Goal: Check status: Check status

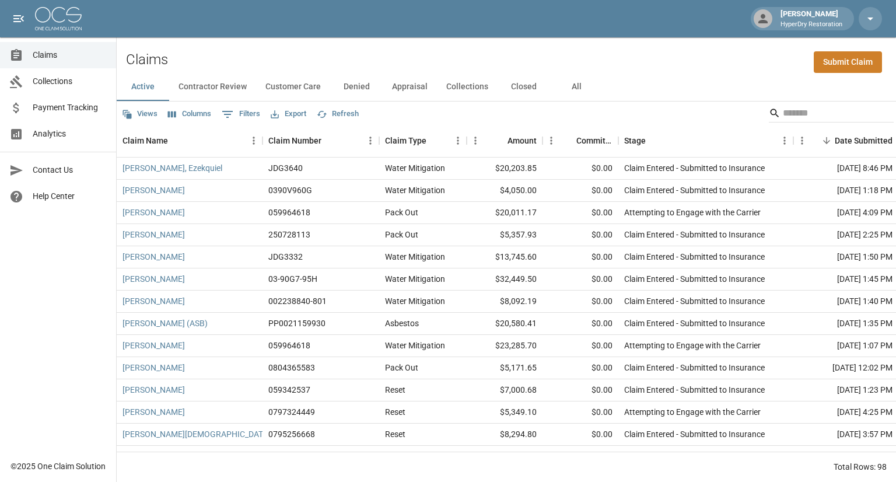
click at [351, 86] on button "Denied" at bounding box center [356, 87] width 52 height 28
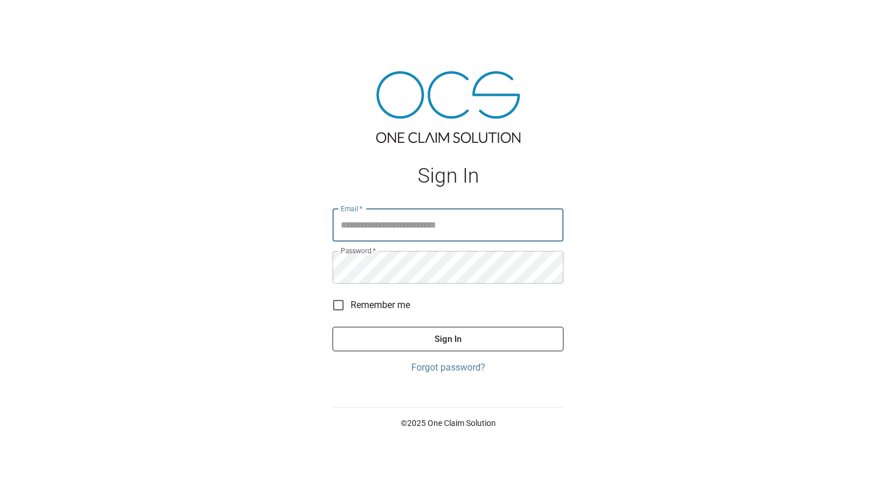
type input "**********"
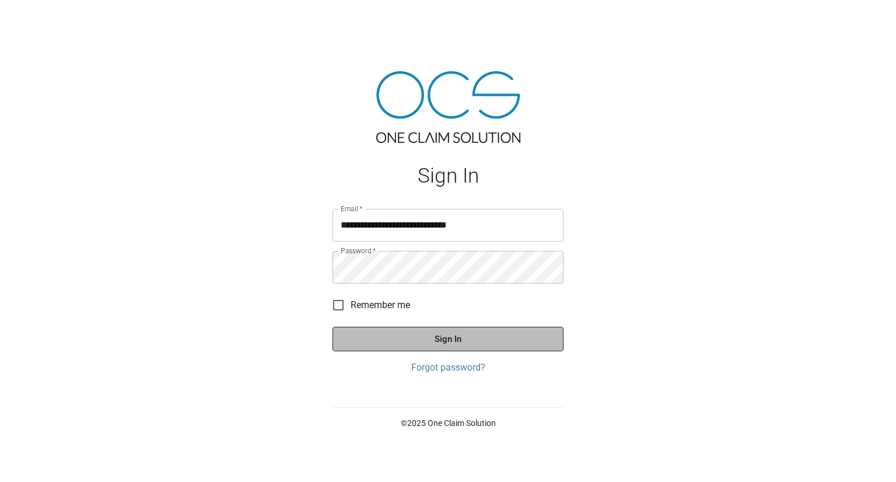
click at [445, 338] on button "Sign In" at bounding box center [447, 339] width 231 height 24
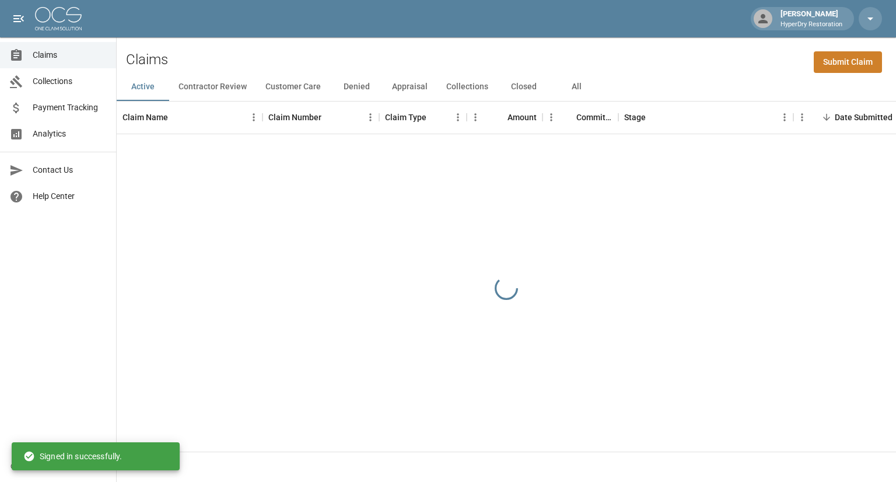
click at [362, 85] on button "Denied" at bounding box center [356, 87] width 52 height 28
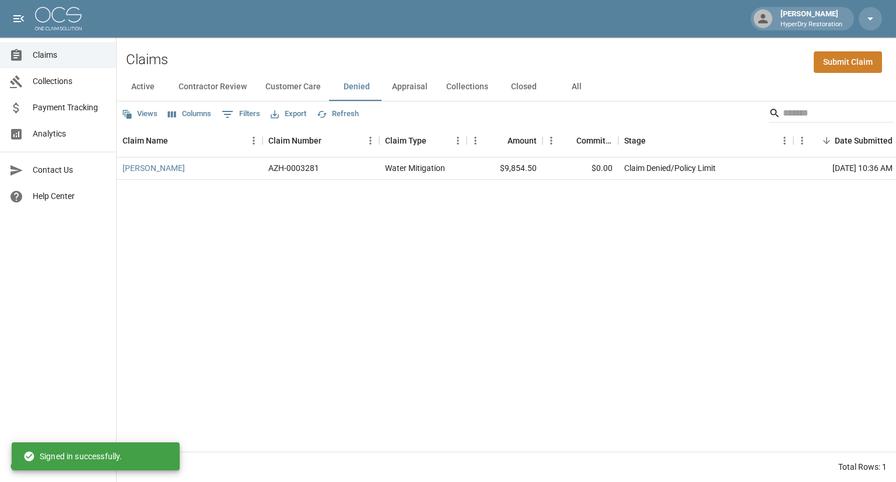
click at [147, 86] on button "Active" at bounding box center [143, 87] width 52 height 28
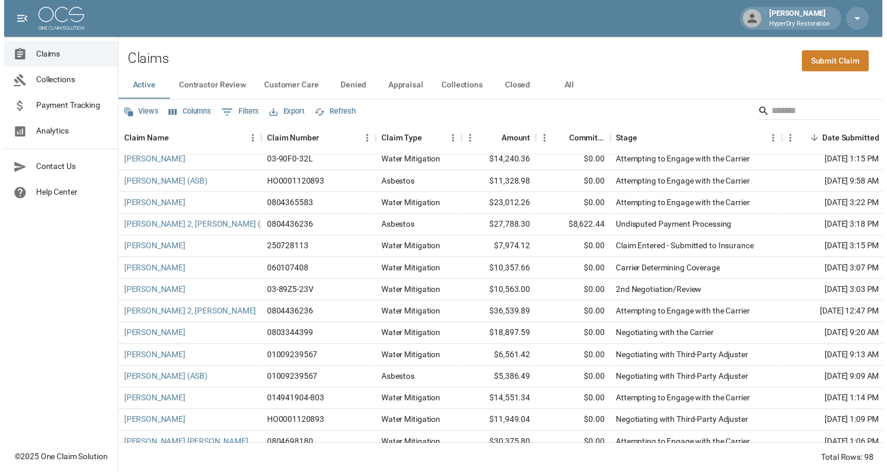
scroll to position [402, 0]
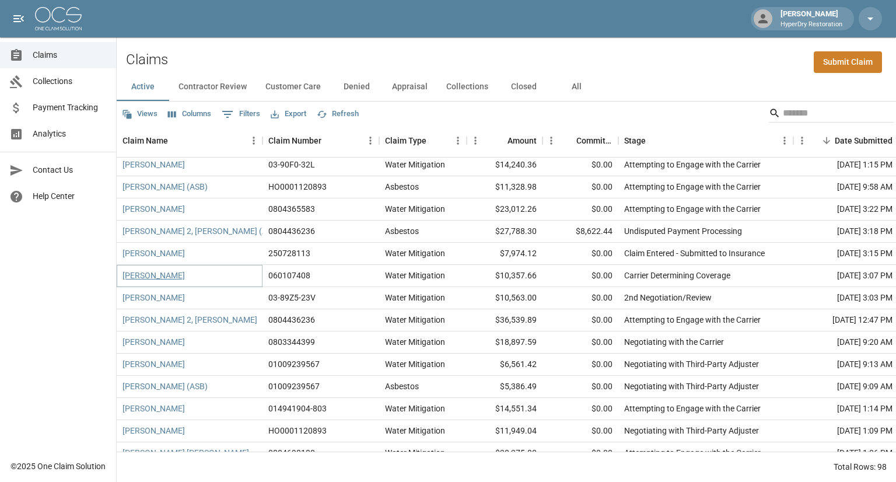
click at [159, 276] on link "[PERSON_NAME]" at bounding box center [153, 275] width 62 height 12
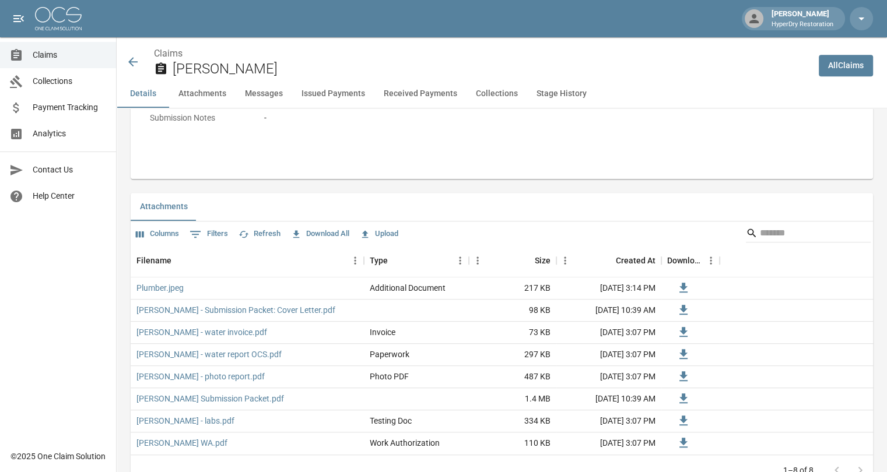
scroll to position [630, 0]
click at [177, 288] on link "Plumber.jpeg" at bounding box center [159, 289] width 47 height 12
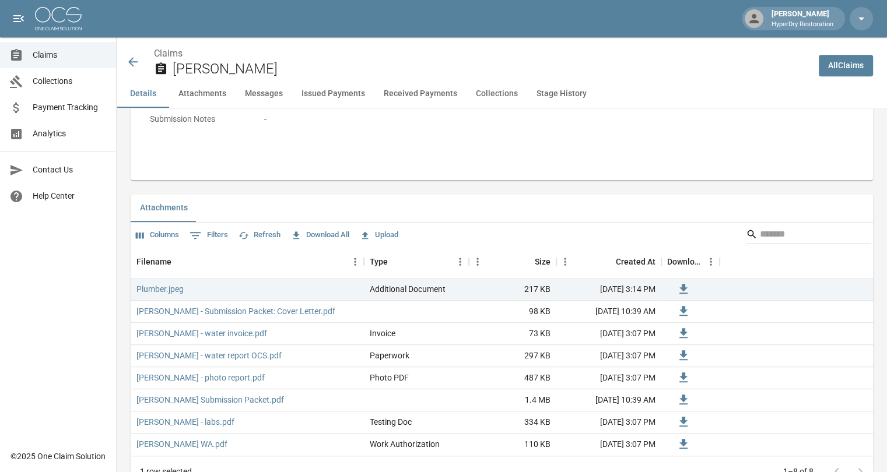
click at [132, 62] on icon at bounding box center [132, 61] width 9 height 9
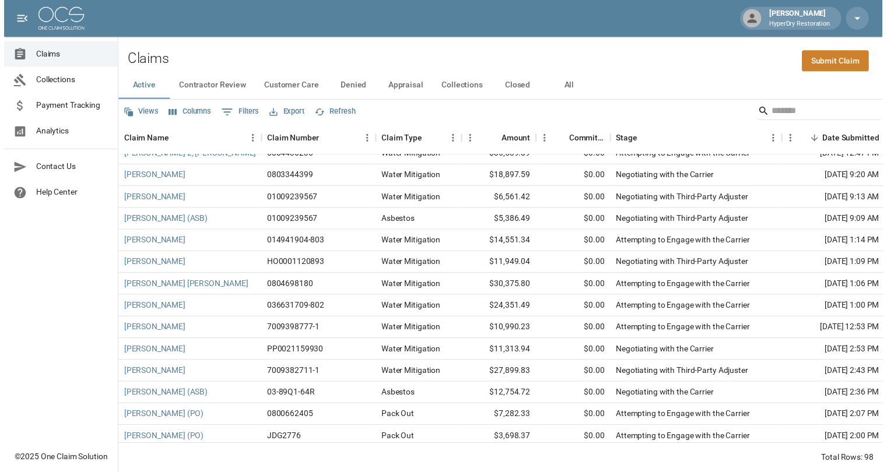
scroll to position [563, 0]
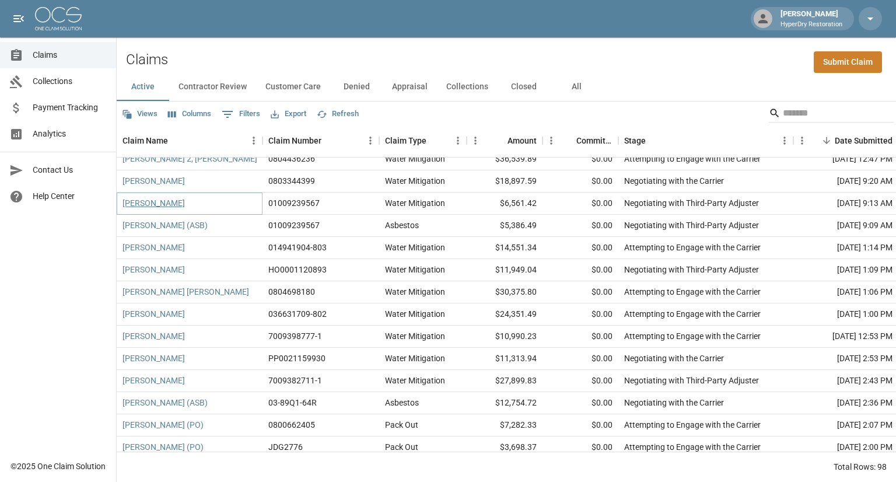
click at [173, 204] on link "[PERSON_NAME]" at bounding box center [153, 203] width 62 height 12
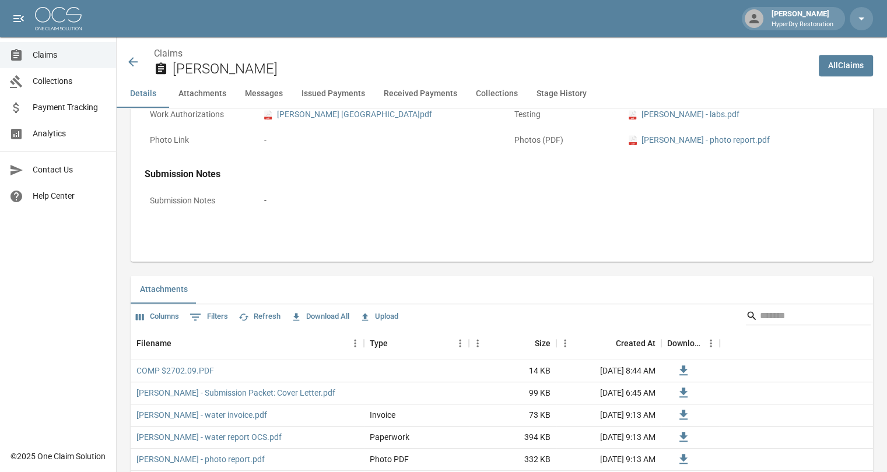
scroll to position [552, 0]
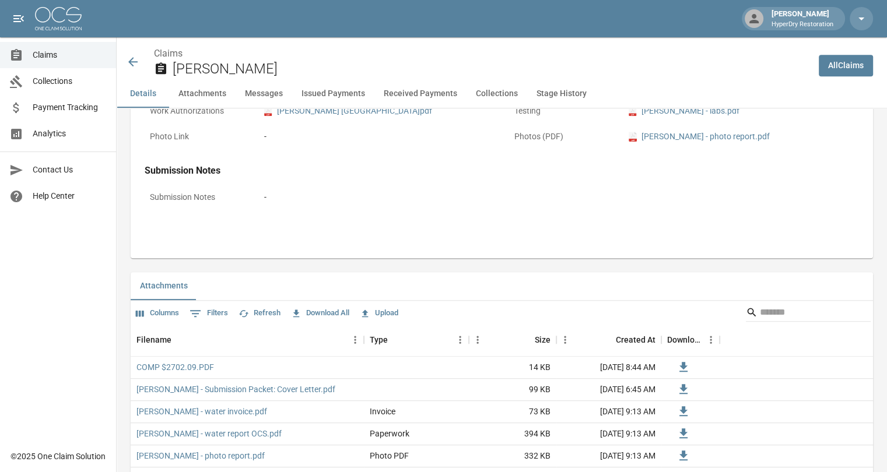
click at [132, 60] on icon at bounding box center [133, 62] width 14 height 14
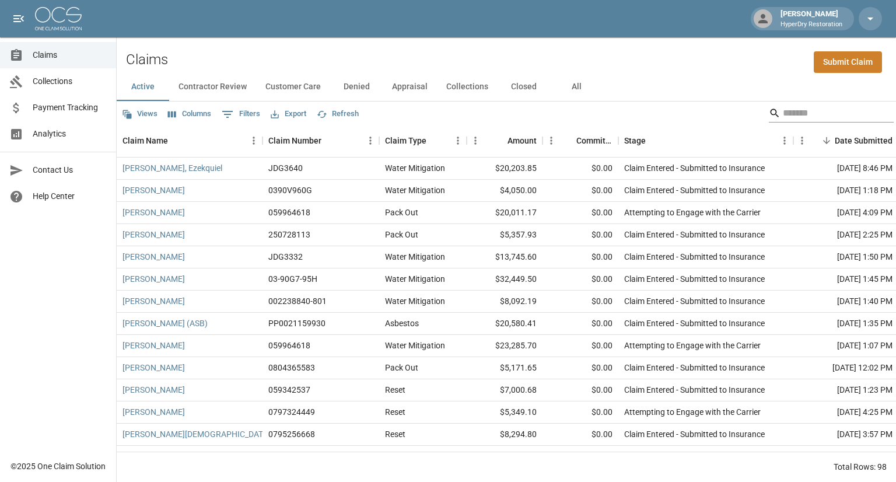
click at [795, 115] on input "Search" at bounding box center [829, 113] width 93 height 19
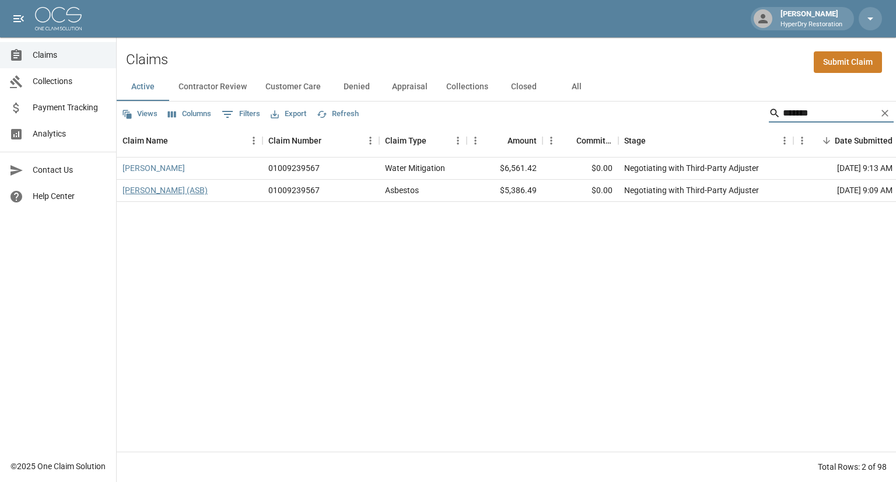
type input "*******"
click at [187, 189] on link "[PERSON_NAME] (ASB)" at bounding box center [164, 190] width 85 height 12
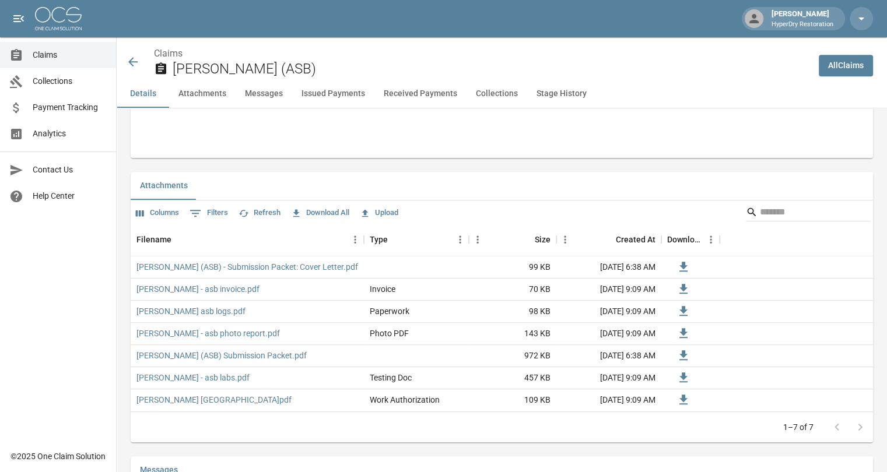
scroll to position [651, 0]
click at [131, 59] on icon at bounding box center [132, 61] width 9 height 9
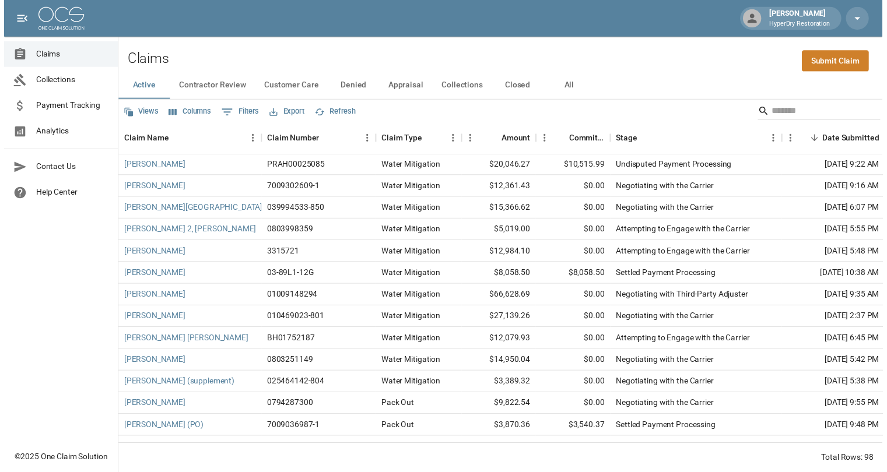
scroll to position [1193, 0]
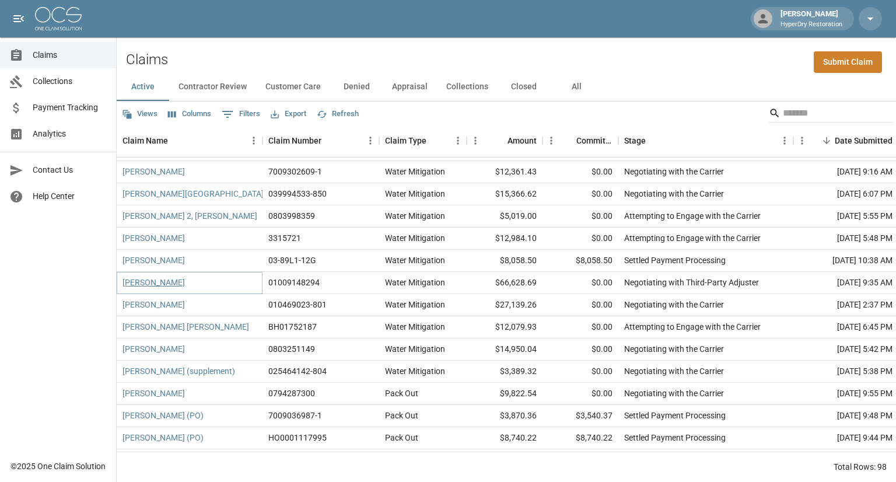
click at [156, 281] on link "Gaio, Johnn" at bounding box center [153, 282] width 62 height 12
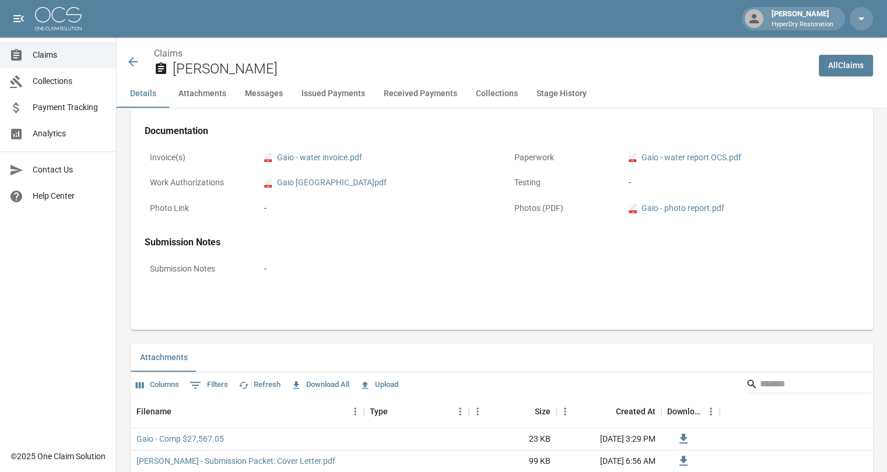
scroll to position [481, 0]
click at [136, 62] on icon at bounding box center [132, 61] width 9 height 9
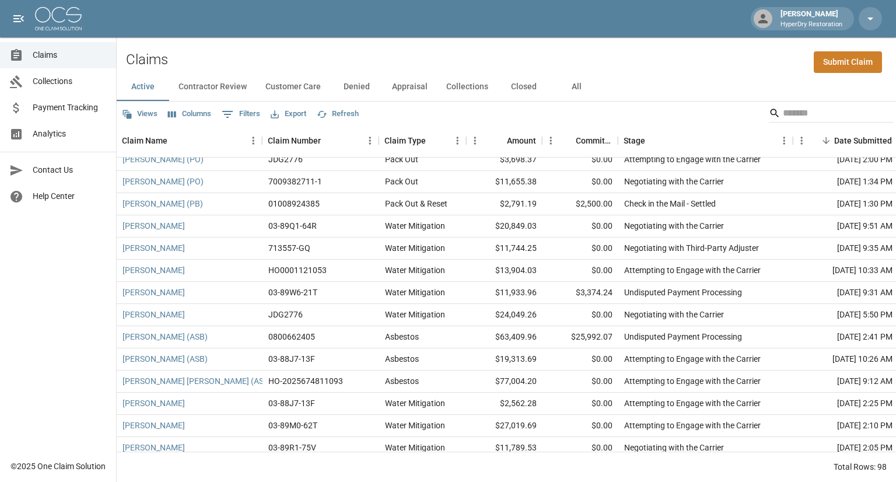
scroll to position [850, 0]
